Goal: Task Accomplishment & Management: Use online tool/utility

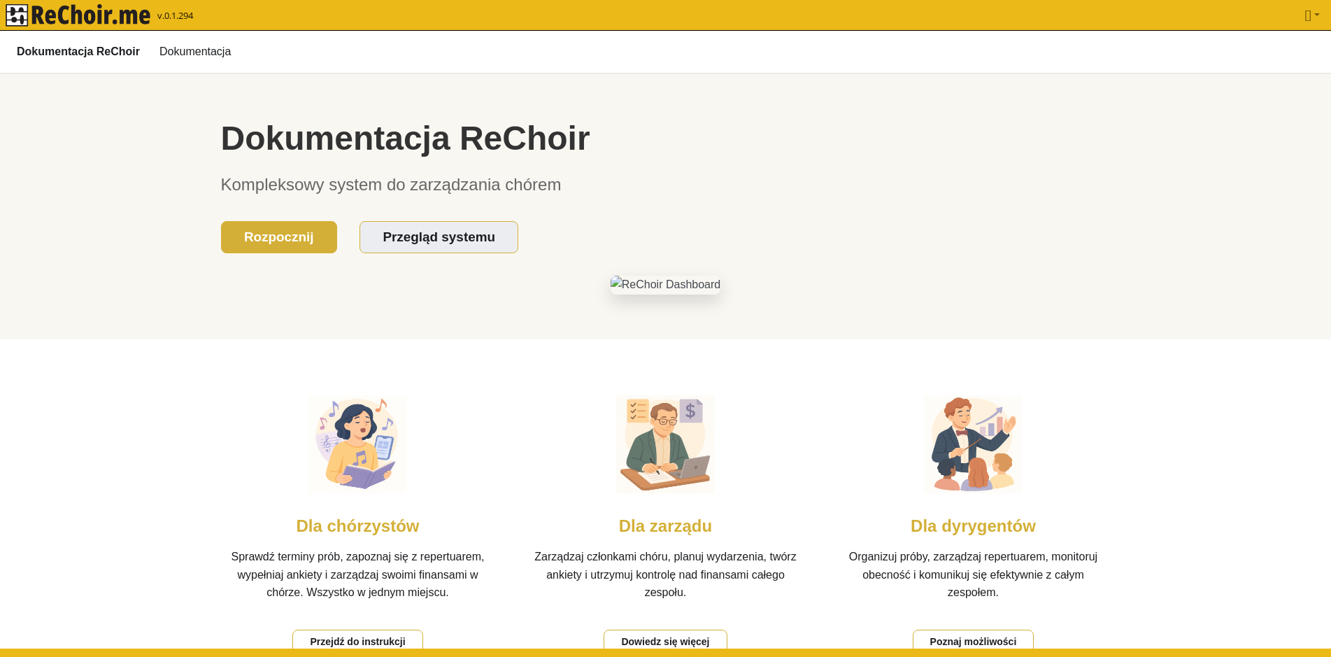
click at [101, 48] on b "Dokumentacja ReChoir" at bounding box center [78, 51] width 123 height 18
click at [220, 48] on link "Dokumentacja" at bounding box center [195, 51] width 88 height 24
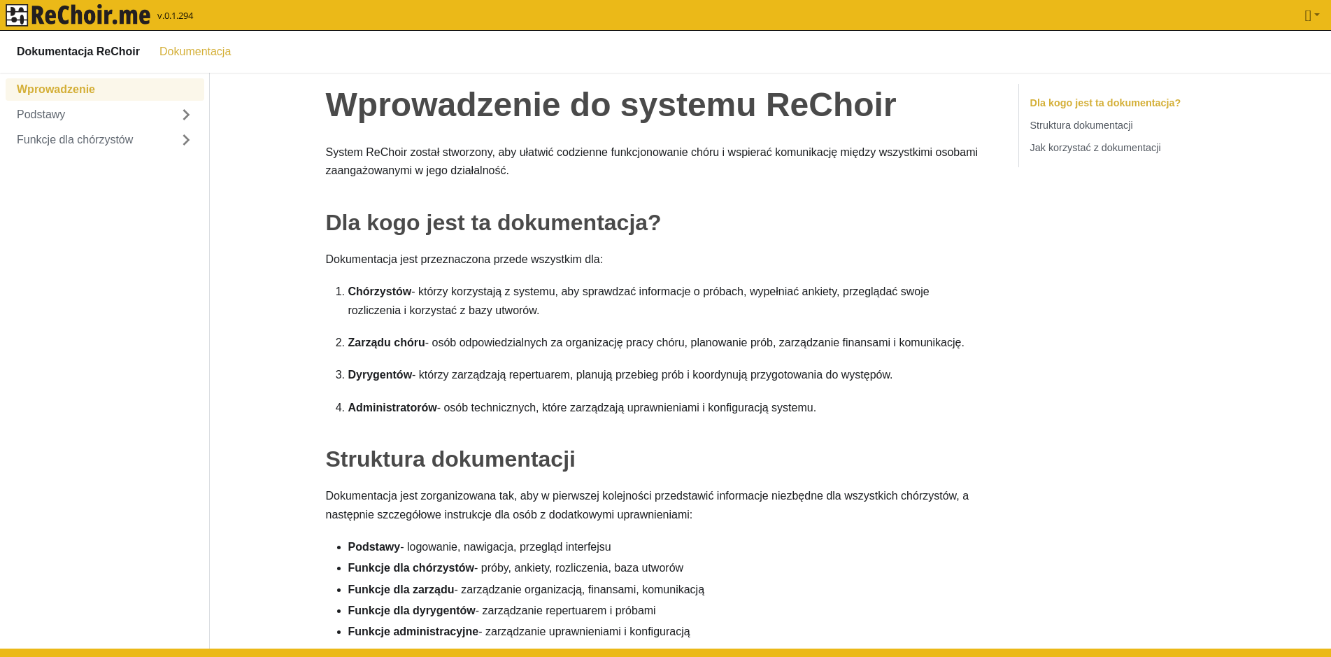
click at [80, 14] on img "rekłajer mi" at bounding box center [78, 15] width 145 height 22
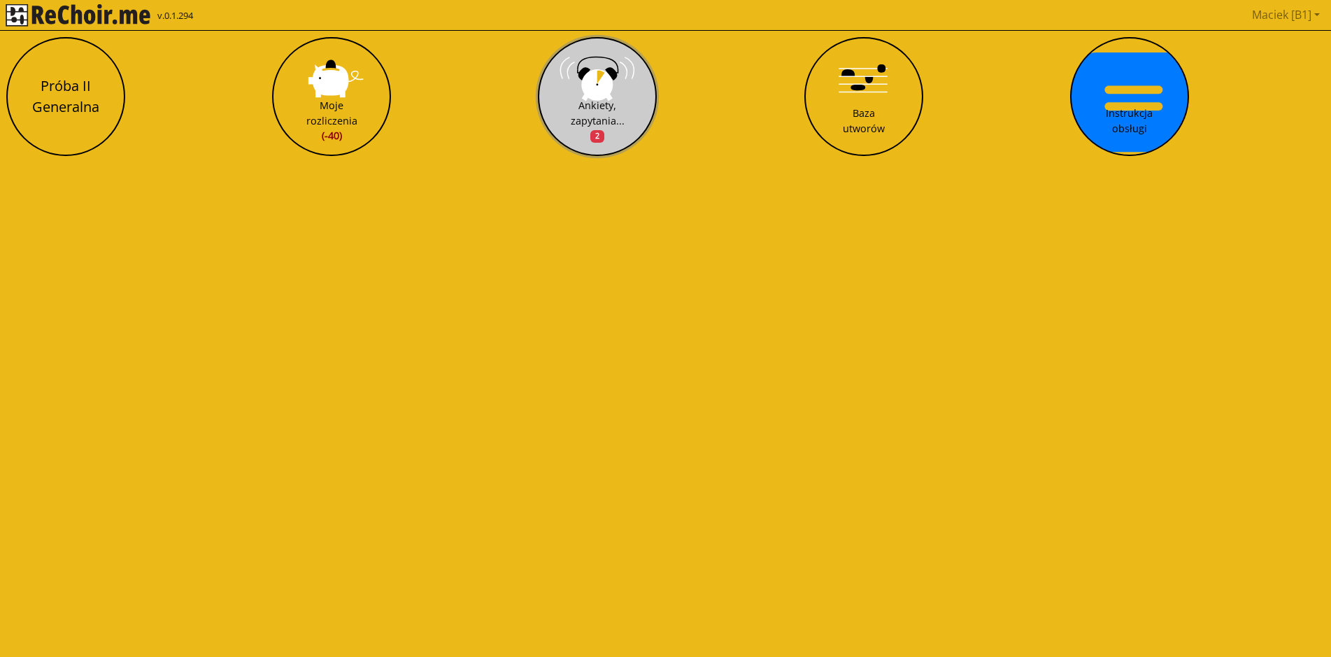
click at [617, 88] on button "Ankiety, zapytania... 2" at bounding box center [597, 96] width 119 height 119
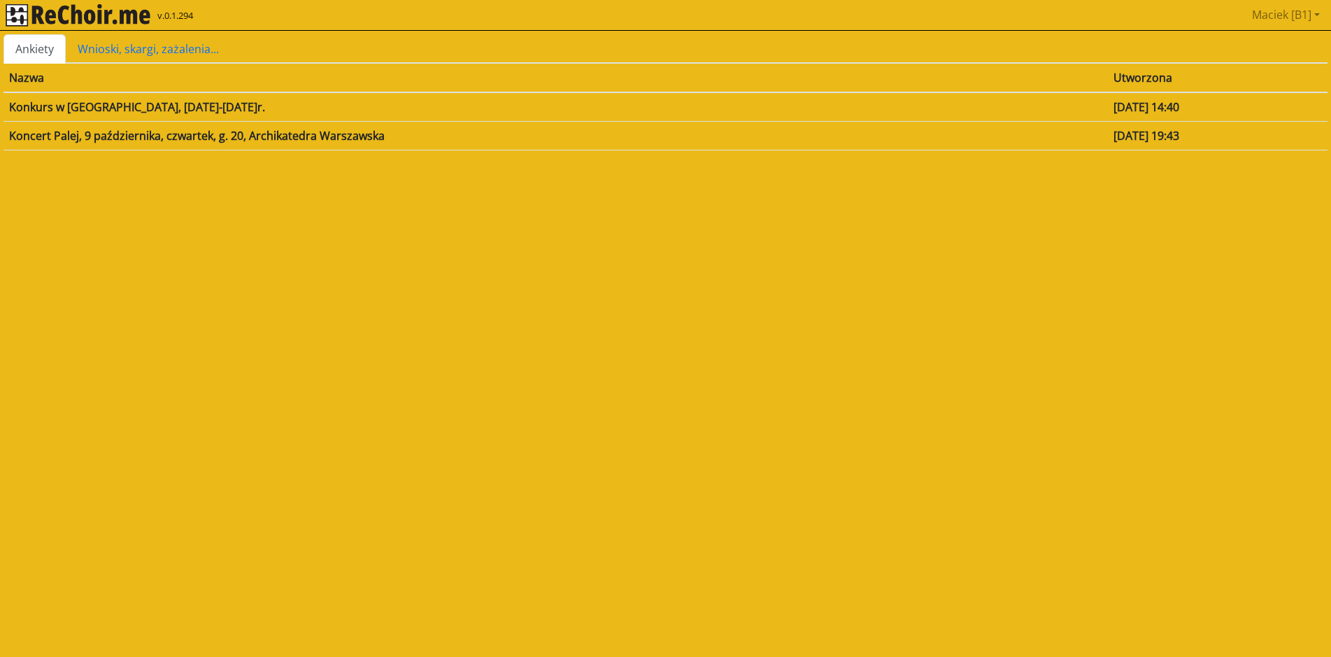
drag, startPoint x: 1193, startPoint y: 136, endPoint x: 1042, endPoint y: 130, distance: 151.2
click at [1042, 130] on tr "Koncert [PERSON_NAME], [DATE], [DATE], g. 20, Archikatedra Warszawska [DATE] 19…" at bounding box center [665, 135] width 1324 height 29
click at [1058, 165] on html "**********" at bounding box center [665, 82] width 1331 height 165
click at [132, 10] on img "rekłajer mi" at bounding box center [78, 15] width 145 height 22
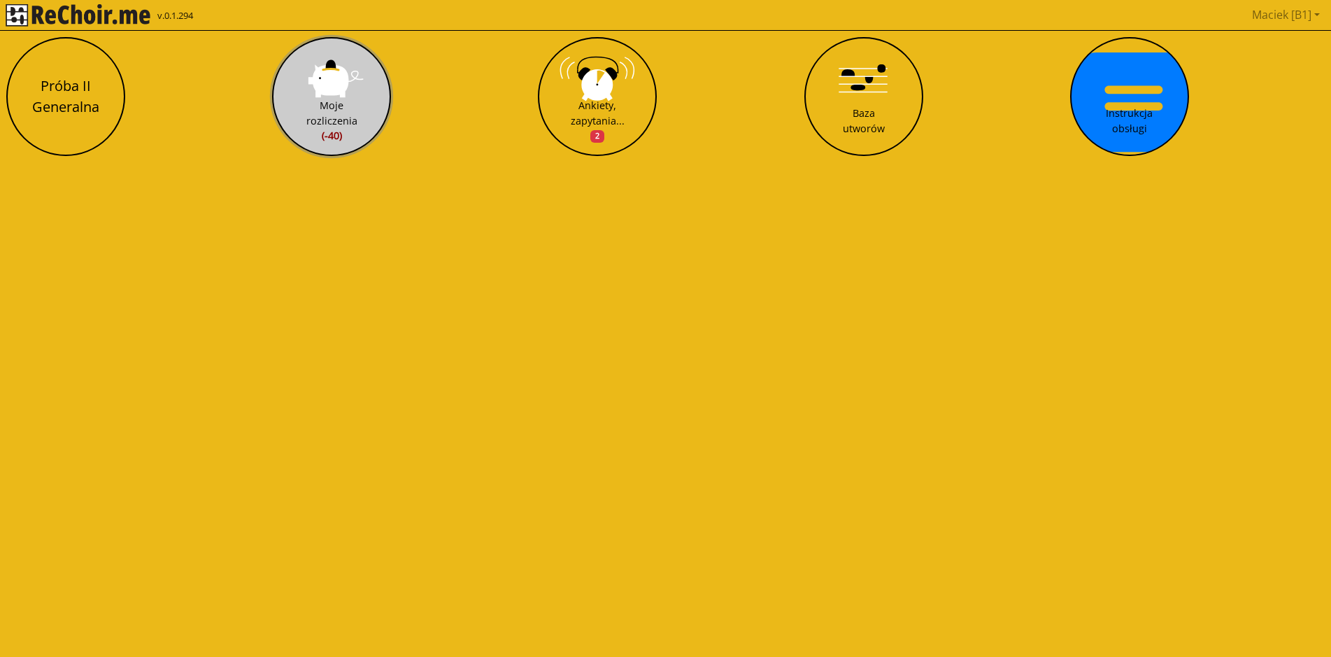
click at [350, 108] on div "Moje rozliczenia (-40)" at bounding box center [331, 120] width 51 height 45
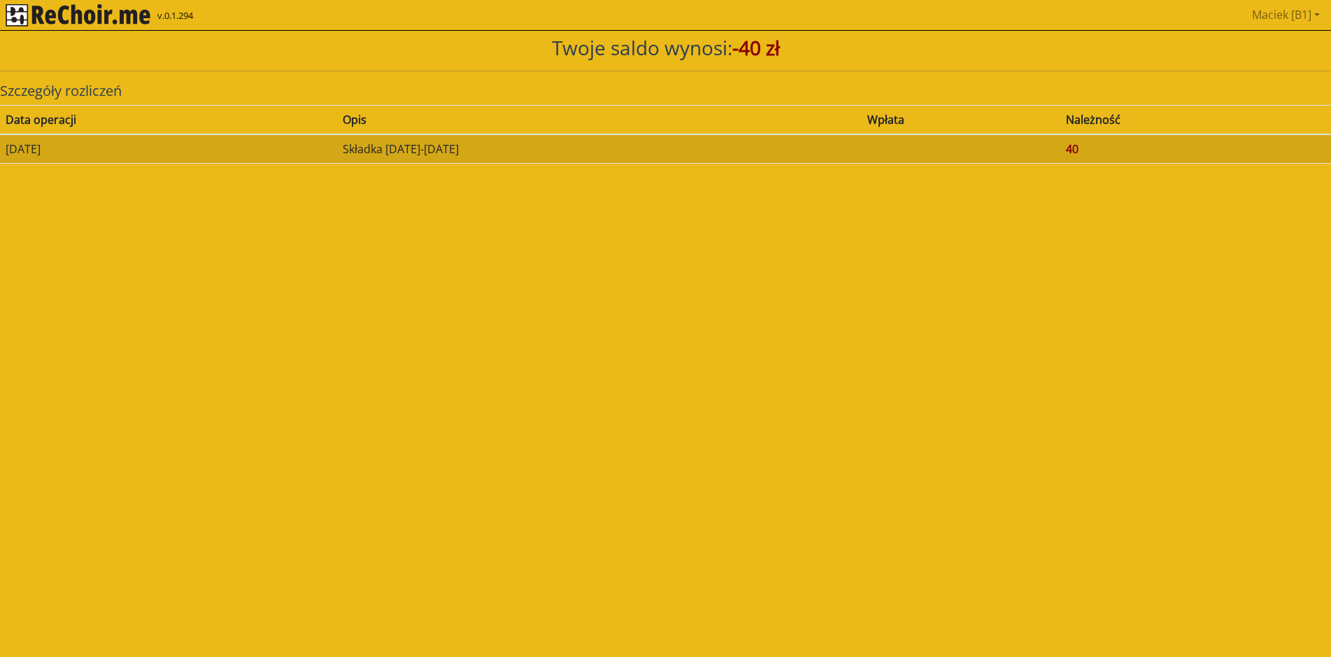
click at [77, 13] on img "rekłajer mi" at bounding box center [78, 15] width 145 height 22
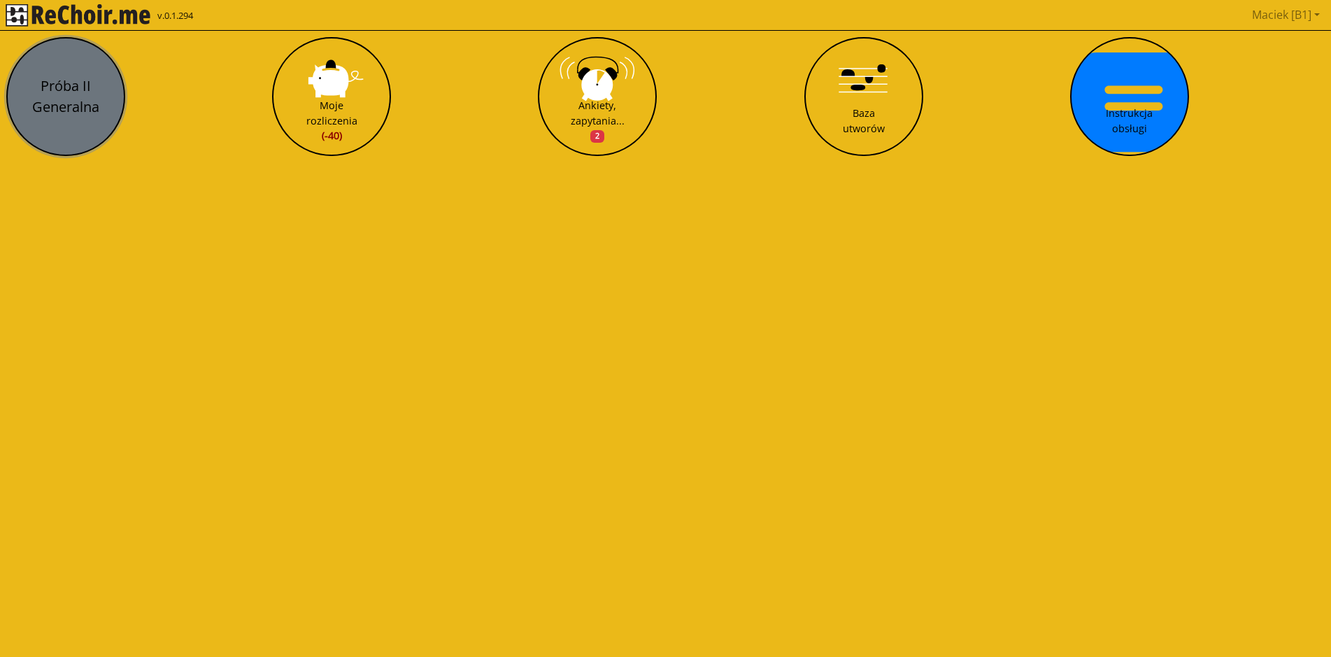
click at [70, 71] on button "Próba II Generalna" at bounding box center [65, 96] width 119 height 119
